Goal: Task Accomplishment & Management: Manage account settings

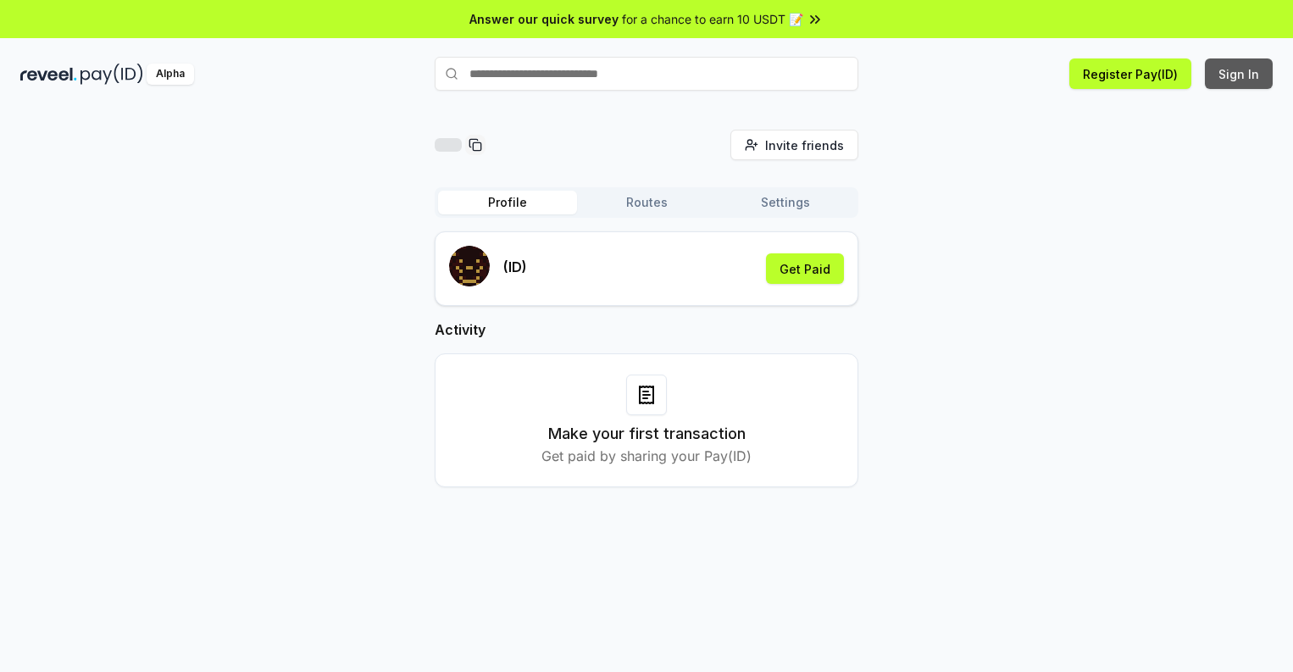
click at [1240, 74] on button "Sign In" at bounding box center [1239, 73] width 68 height 31
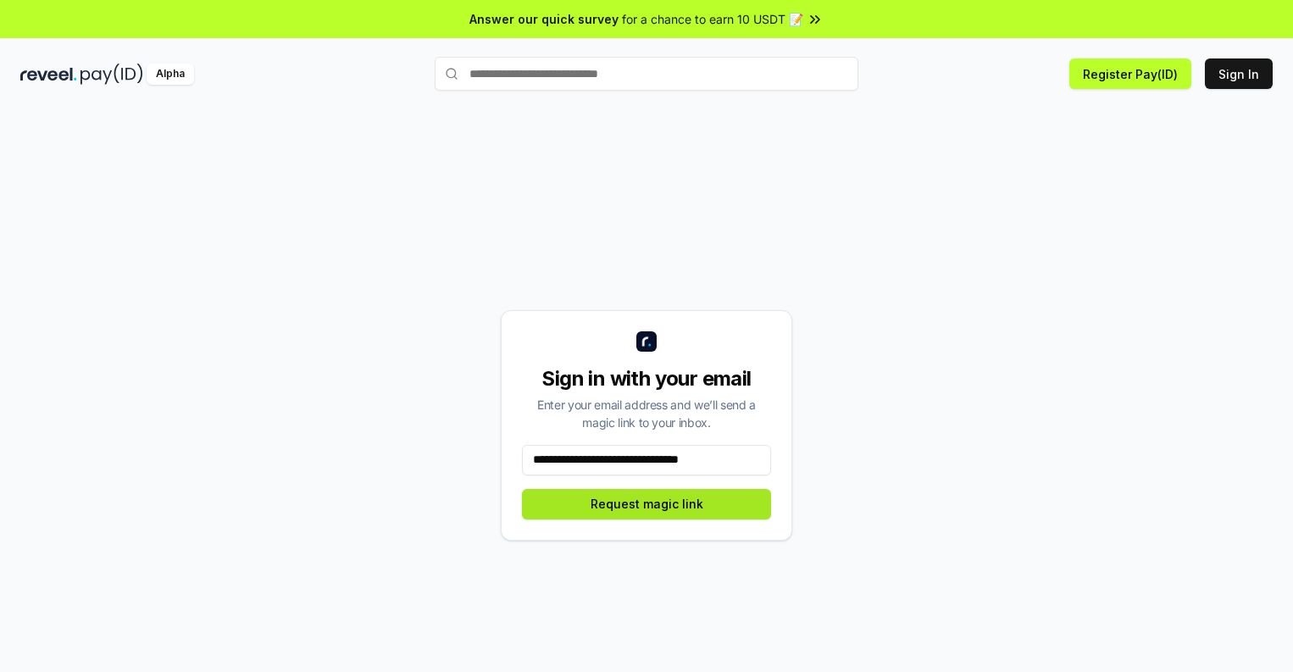
type input "**********"
click at [647, 503] on button "Request magic link" at bounding box center [646, 504] width 249 height 31
